Goal: Transaction & Acquisition: Book appointment/travel/reservation

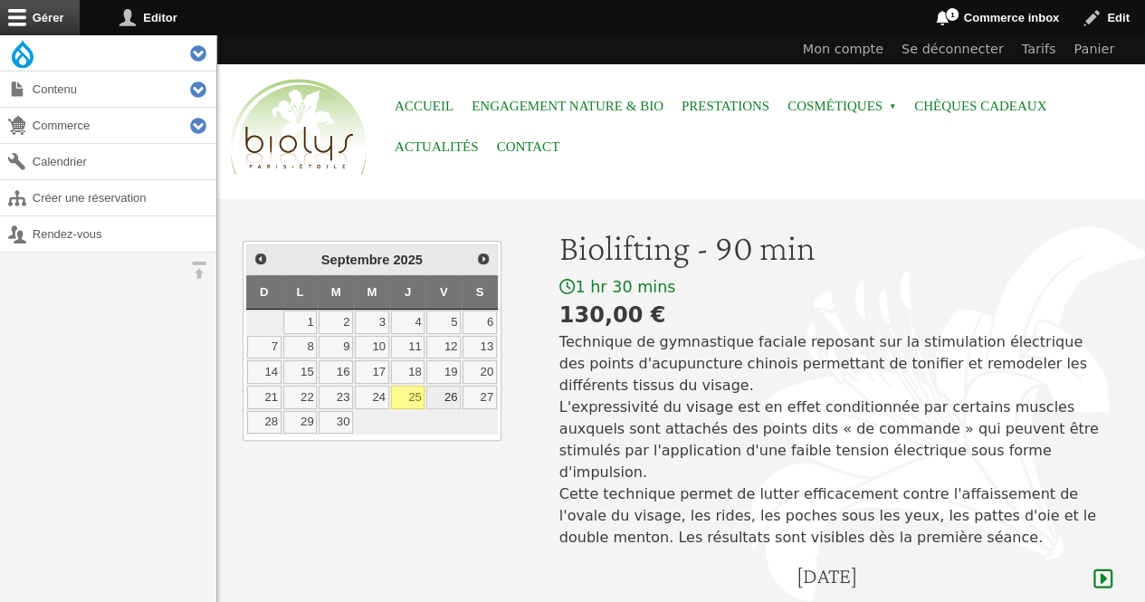
click at [451, 388] on link "26" at bounding box center [443, 398] width 34 height 24
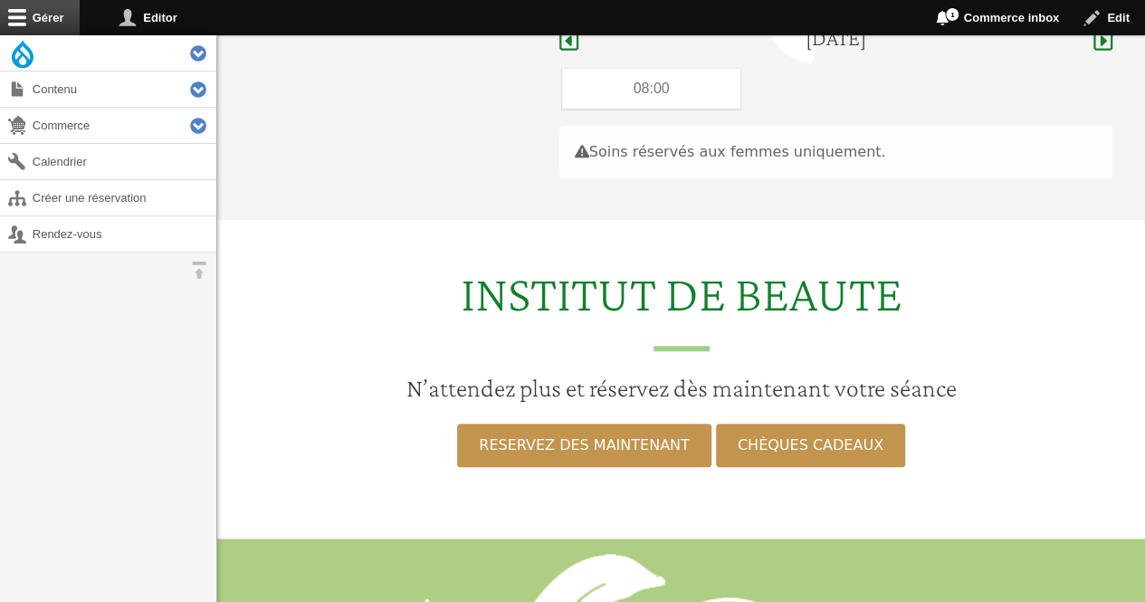
scroll to position [540, 0]
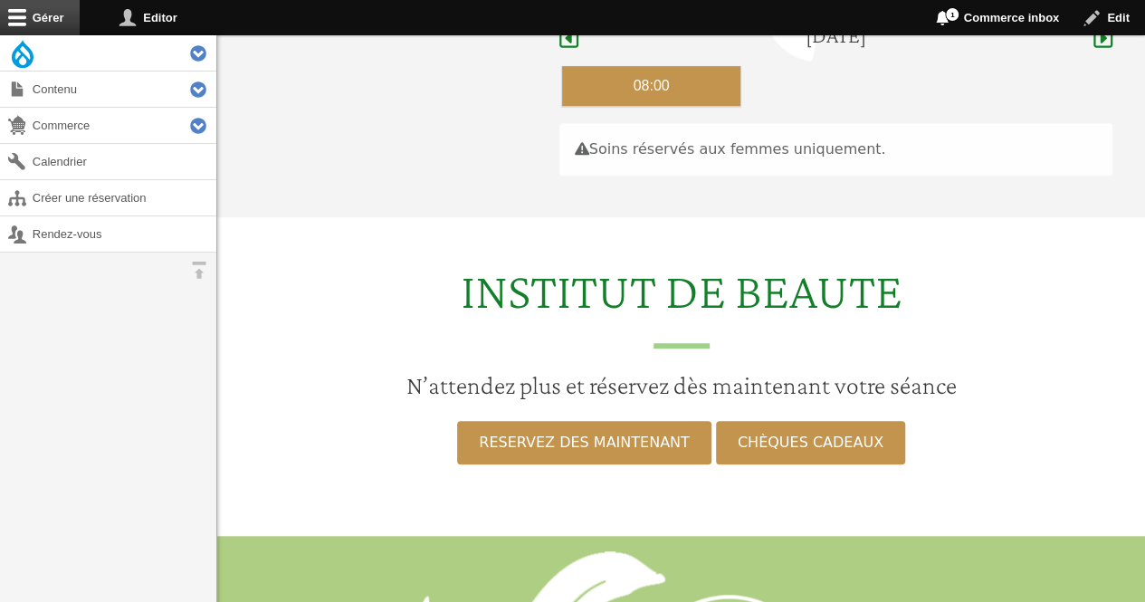
click at [632, 66] on div "08:00" at bounding box center [651, 86] width 179 height 40
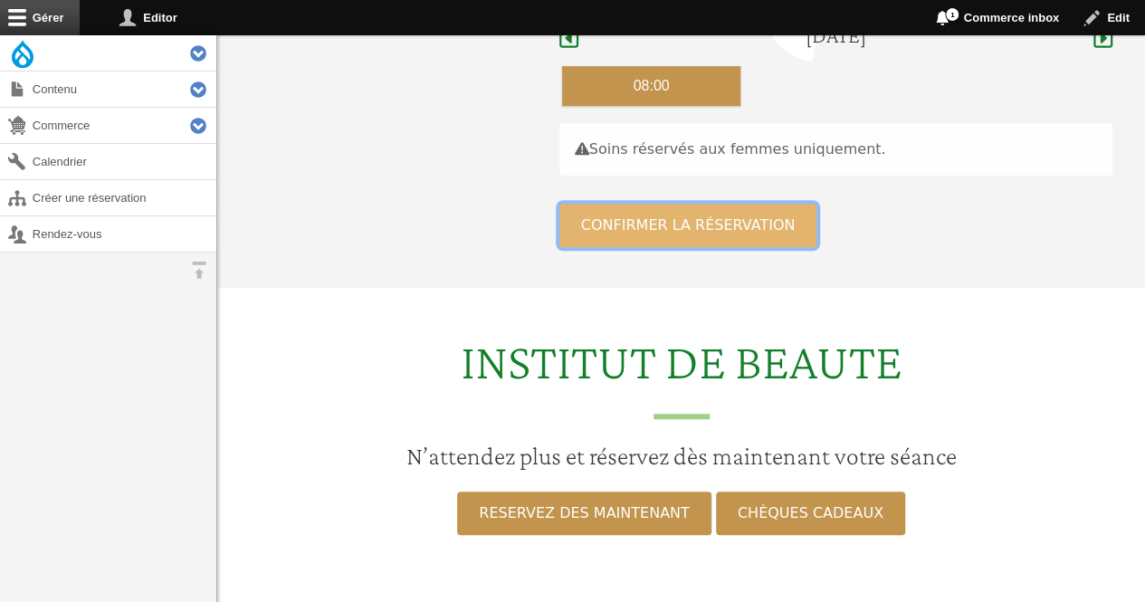
click at [572, 204] on button "Confirmer la réservation" at bounding box center [688, 225] width 258 height 43
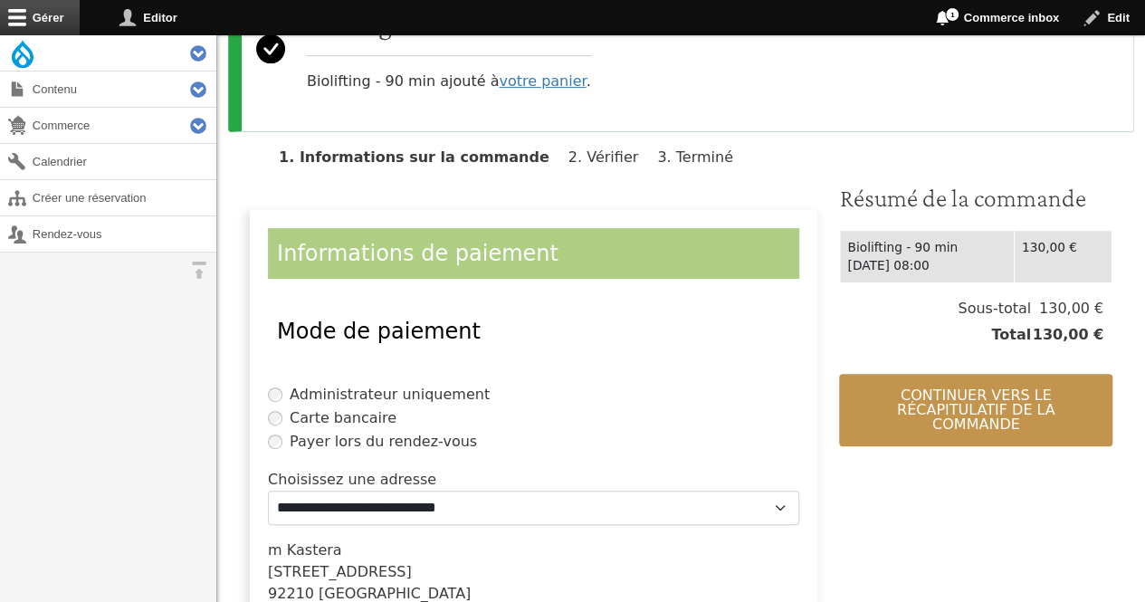
scroll to position [240, 0]
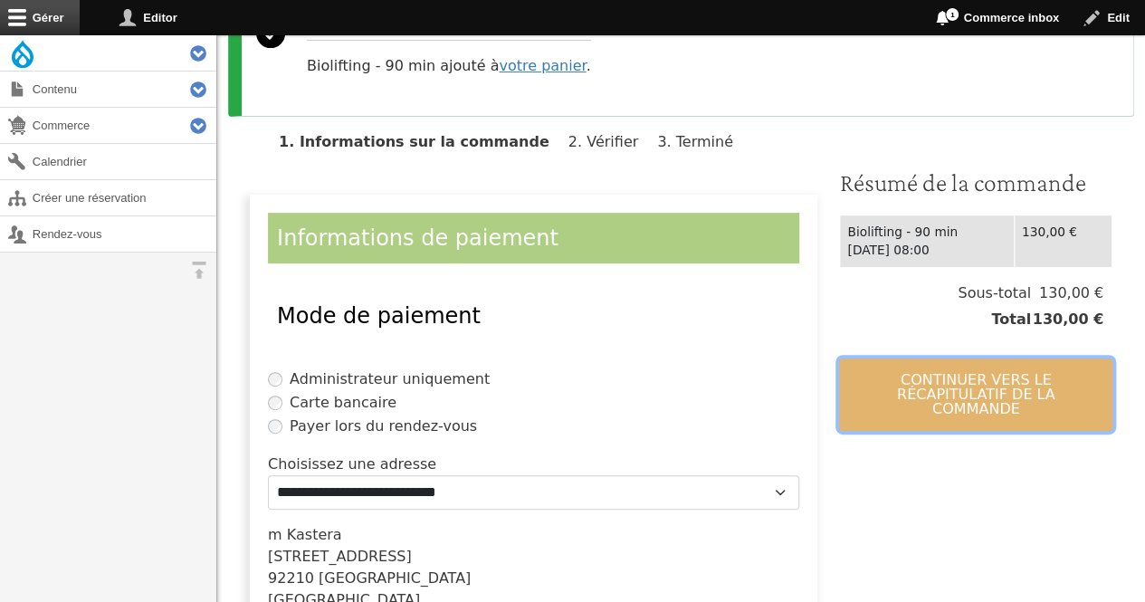
click at [937, 372] on button "Continuer vers le récapitulatif de la commande" at bounding box center [975, 394] width 273 height 72
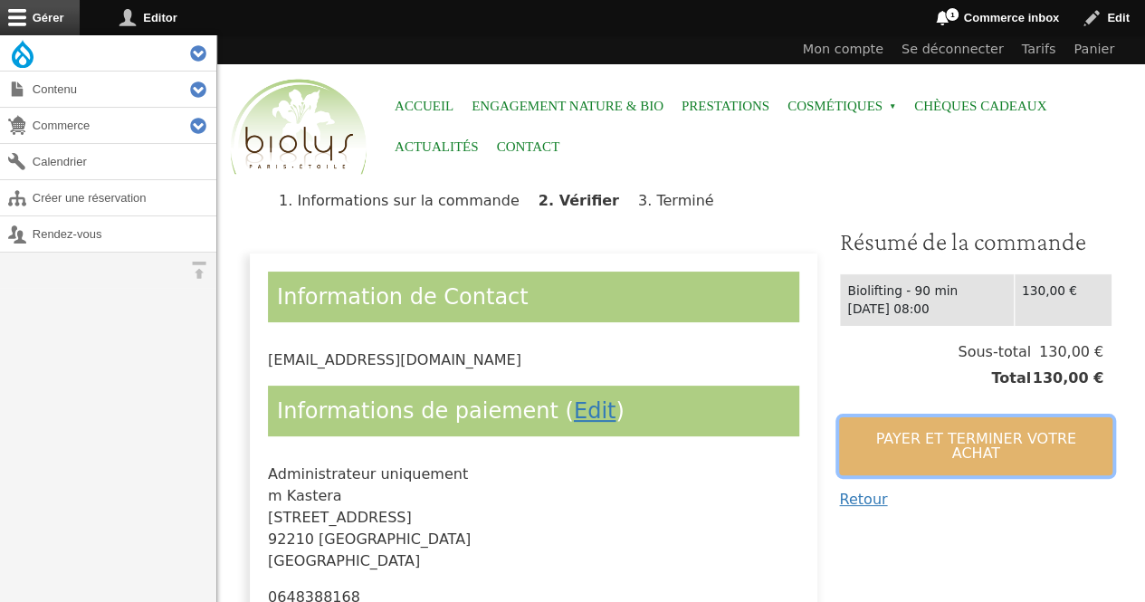
click at [912, 417] on button "Payer et terminer votre achat" at bounding box center [975, 446] width 273 height 58
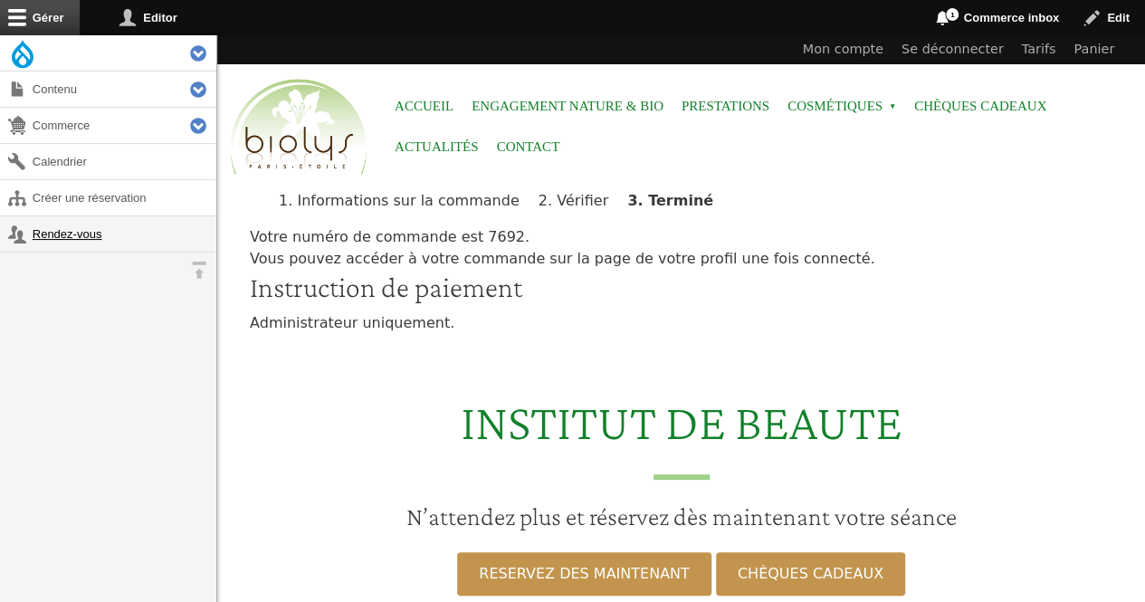
click at [75, 238] on link "Rendez-vous" at bounding box center [108, 233] width 216 height 35
